Goal: Find specific page/section: Find specific page/section

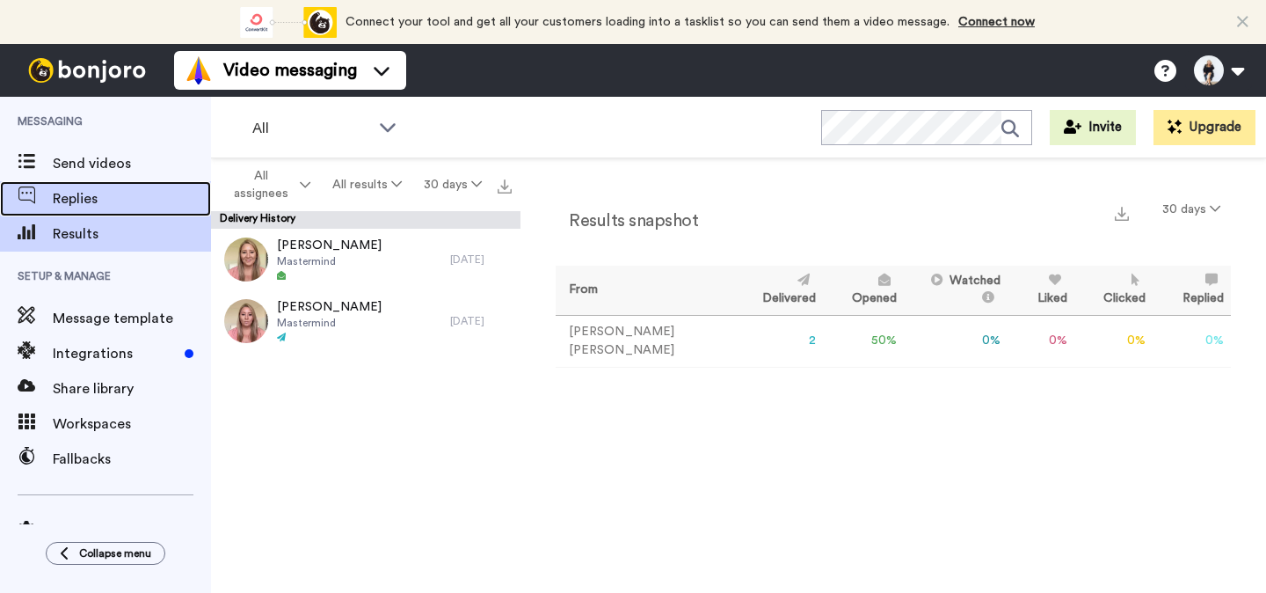
click at [90, 191] on span "Replies" at bounding box center [132, 198] width 158 height 21
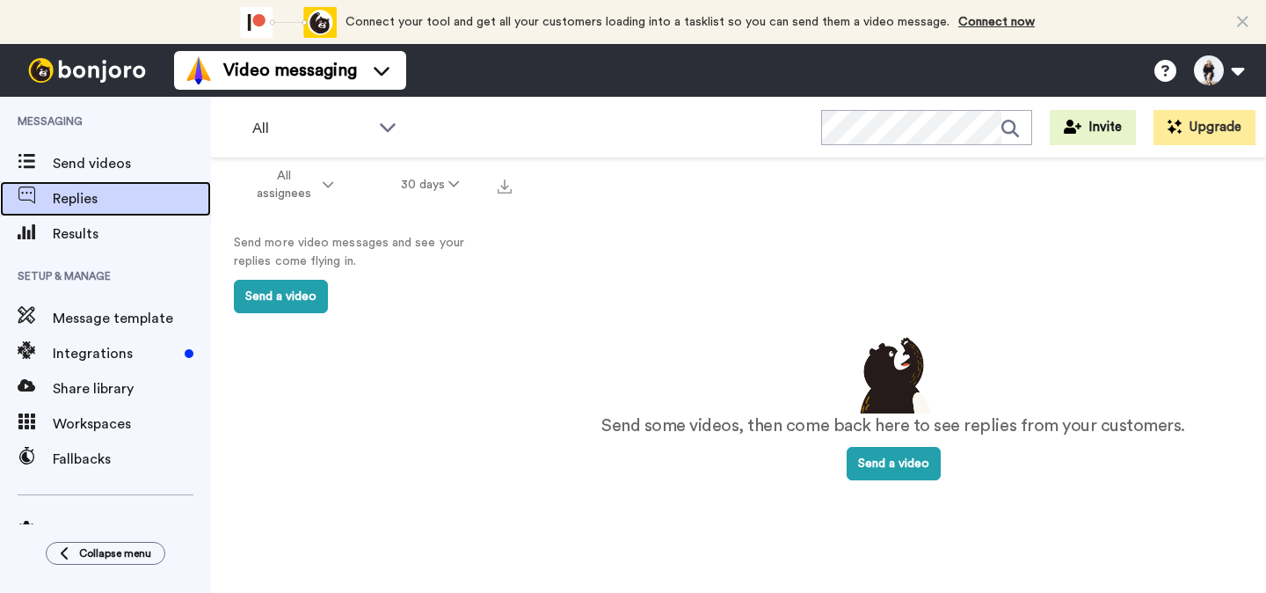
click at [115, 212] on div "Replies" at bounding box center [105, 198] width 211 height 35
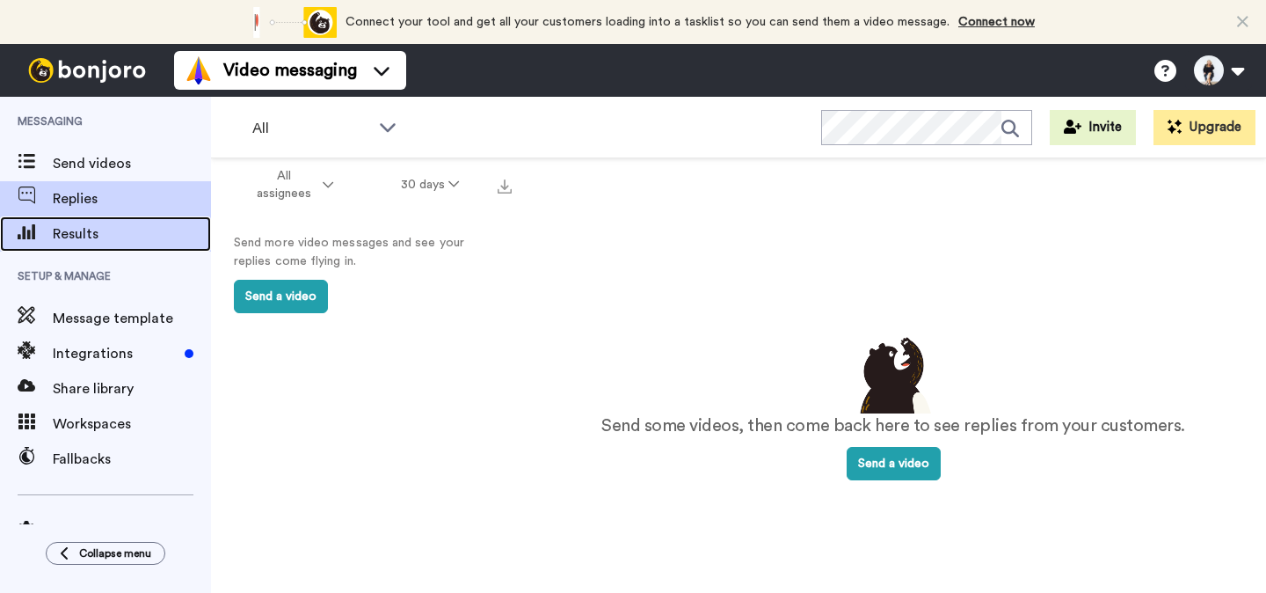
click at [118, 222] on div "Results" at bounding box center [105, 233] width 211 height 35
